Goal: Task Accomplishment & Management: Manage account settings

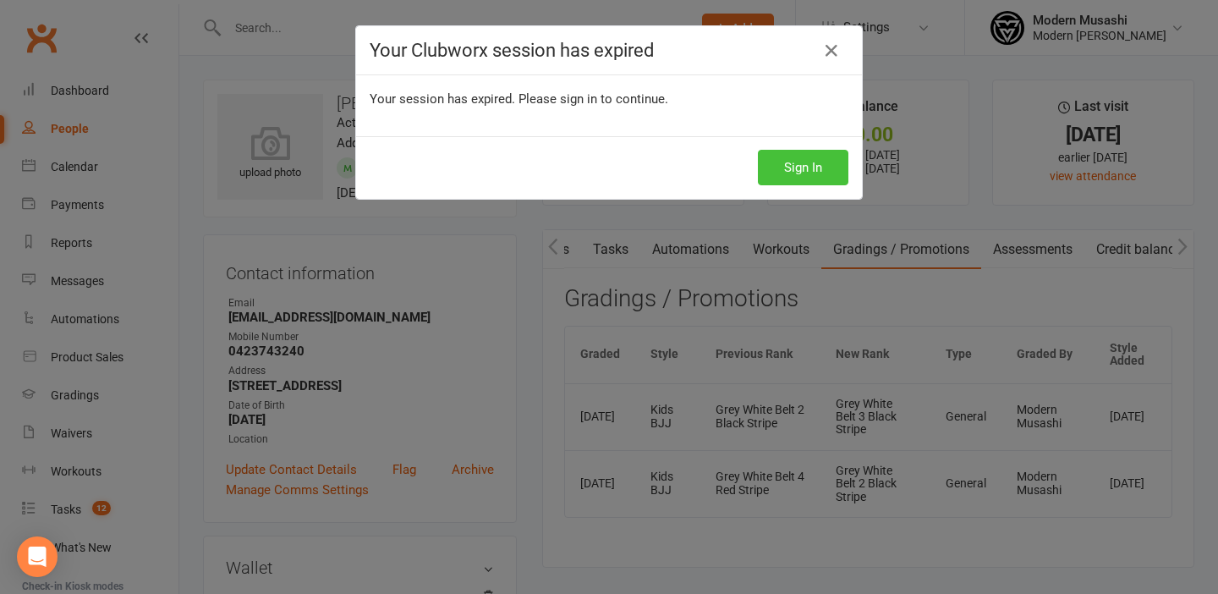
click at [803, 162] on button "Sign In" at bounding box center [803, 168] width 91 height 36
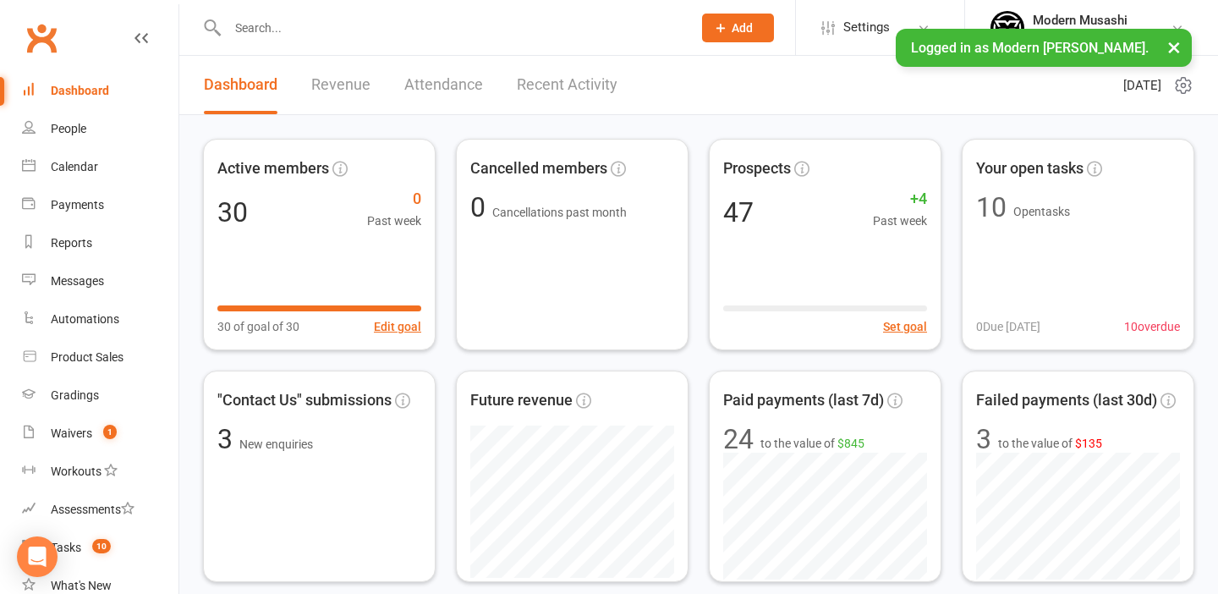
click at [331, 25] on input "text" at bounding box center [452, 28] width 458 height 24
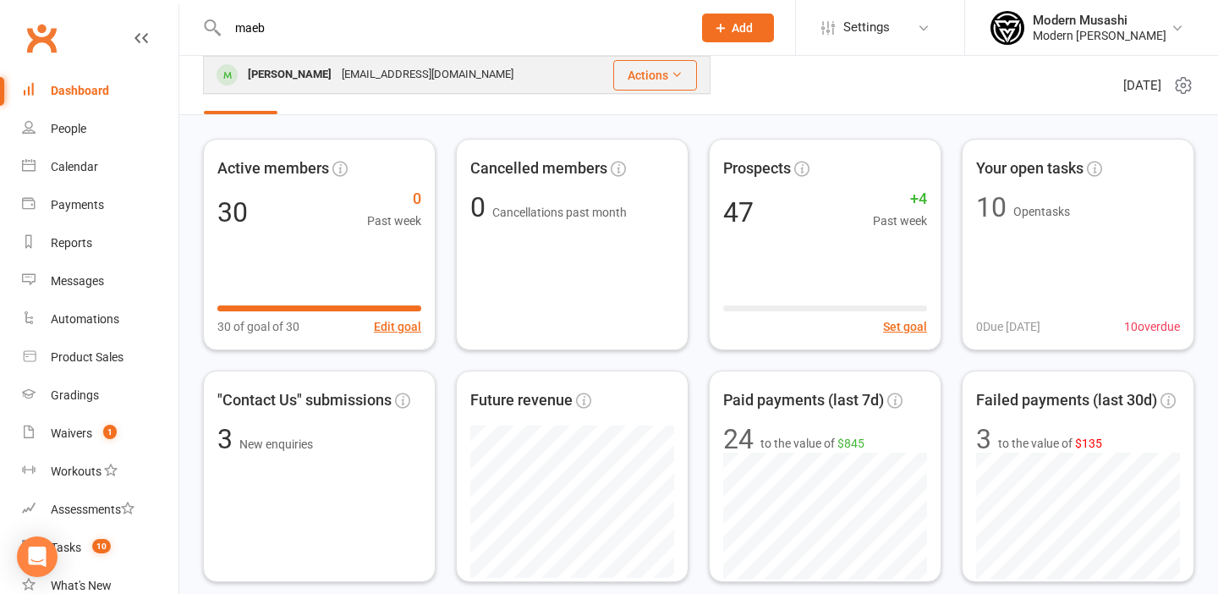
type input "maeb"
click at [324, 69] on div "Maebel Cutlack" at bounding box center [290, 75] width 94 height 25
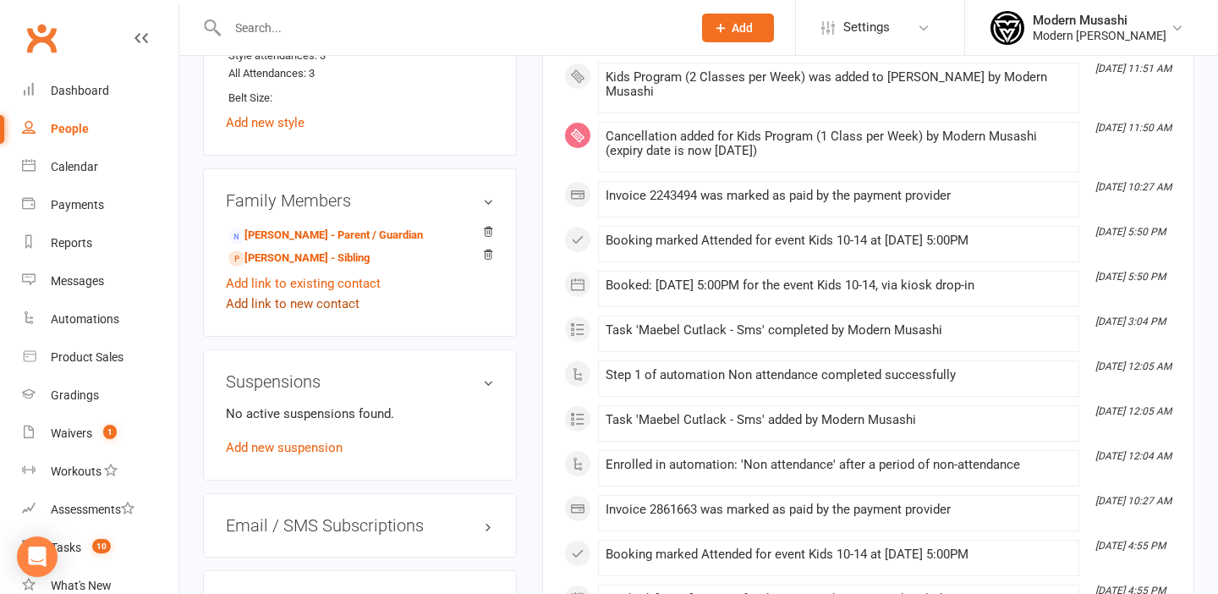
scroll to position [1097, 0]
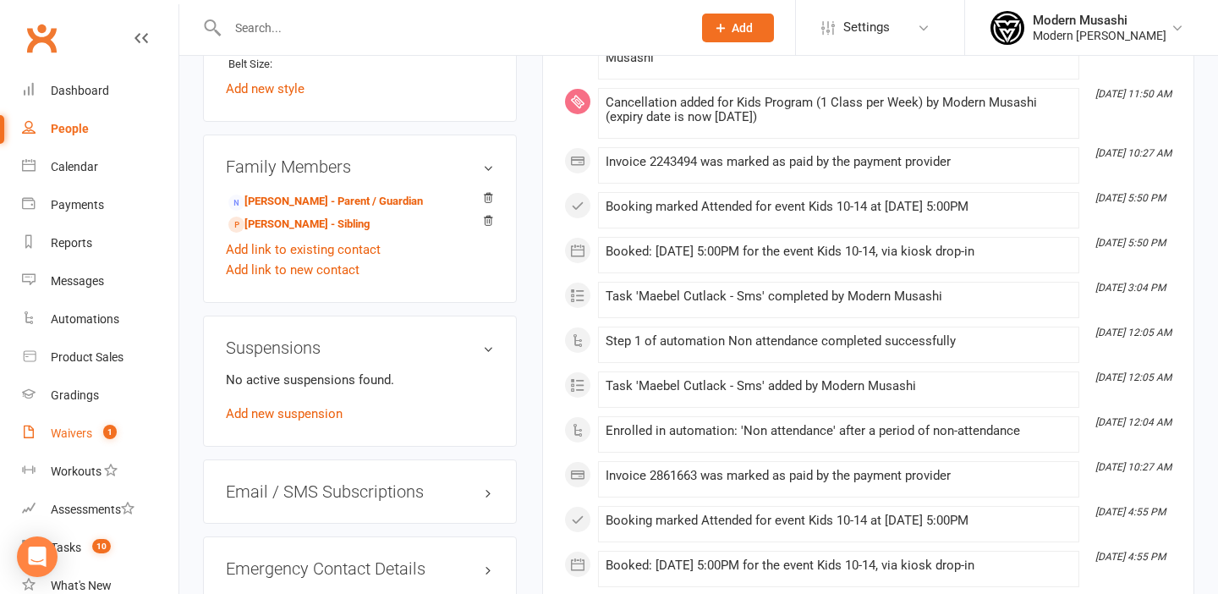
click at [73, 426] on div "Waivers" at bounding box center [71, 433] width 41 height 14
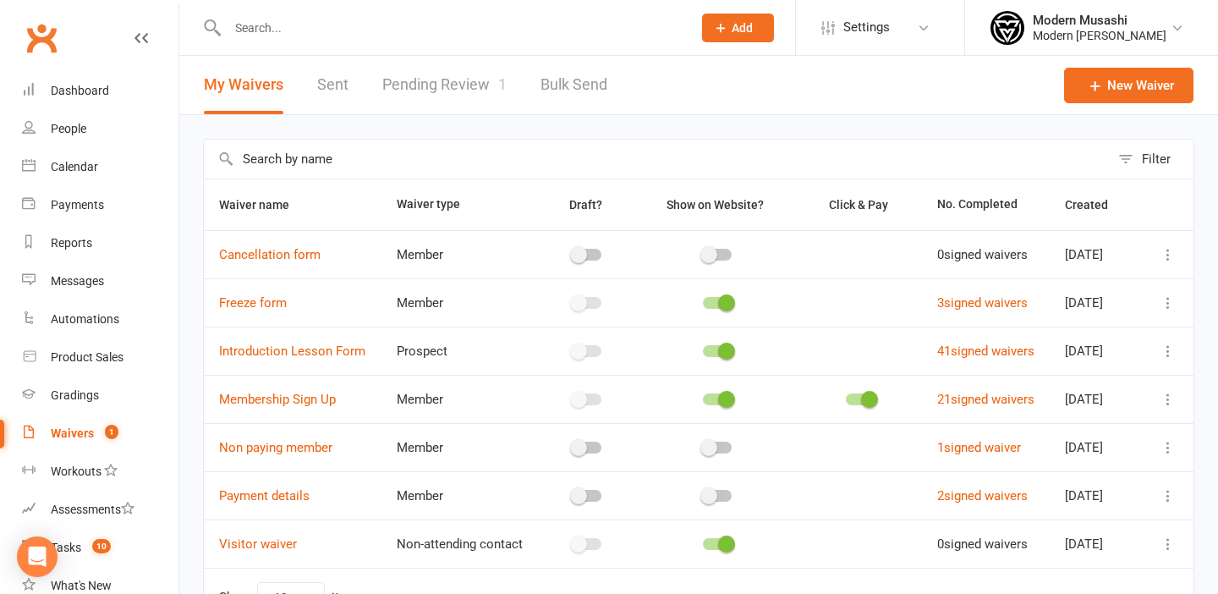
click at [424, 91] on link "Pending Review 1" at bounding box center [444, 85] width 124 height 58
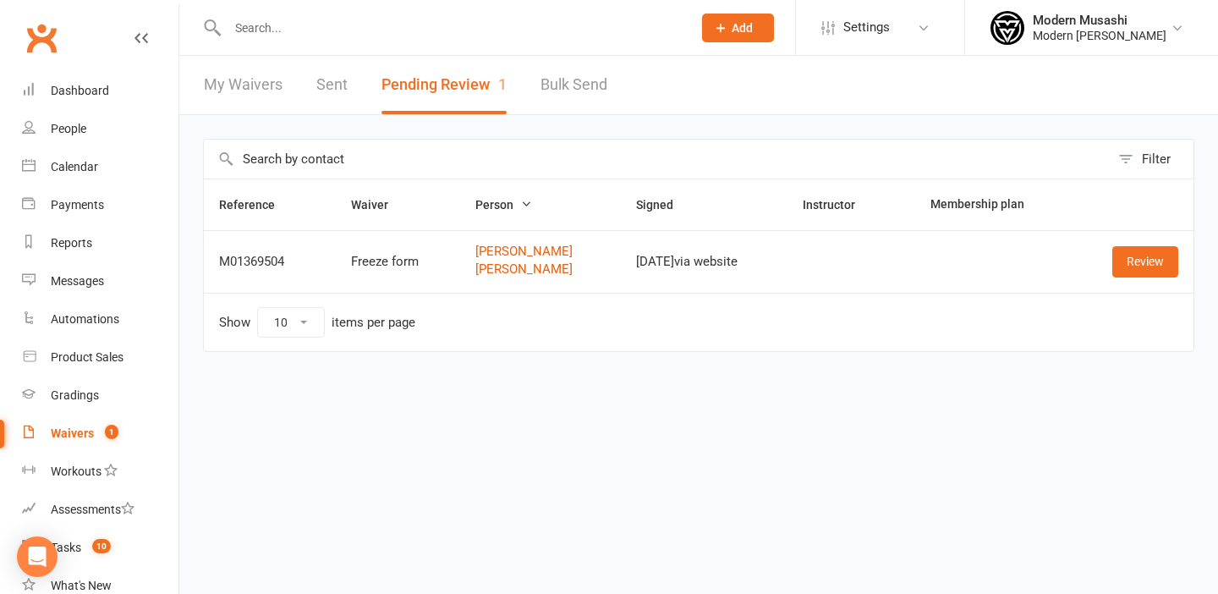
click at [522, 259] on div "Hayley McCann Charley McCann" at bounding box center [541, 260] width 130 height 31
click at [1157, 262] on link "Review" at bounding box center [1146, 261] width 66 height 30
